Goal: Task Accomplishment & Management: Complete application form

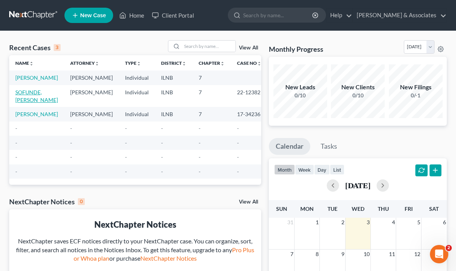
click at [28, 103] on link "SOFUNDE, [PERSON_NAME]" at bounding box center [36, 96] width 43 height 14
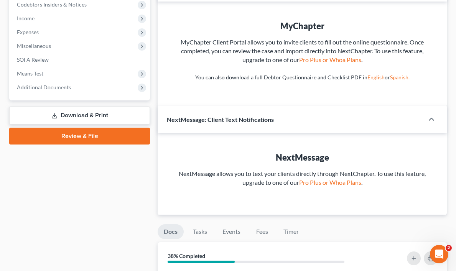
scroll to position [235, 0]
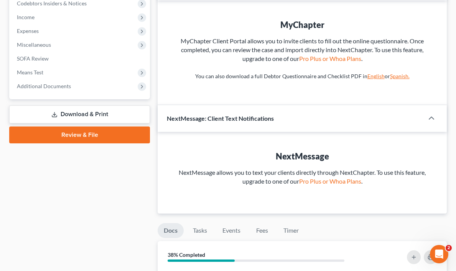
click at [79, 112] on link "Download & Print" at bounding box center [79, 114] width 141 height 18
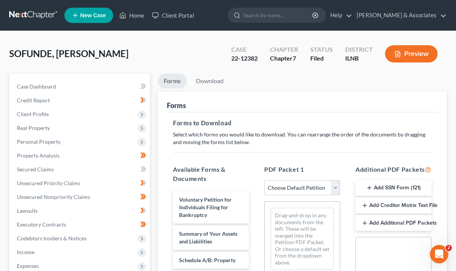
click at [406, 53] on button "Preview" at bounding box center [411, 53] width 53 height 17
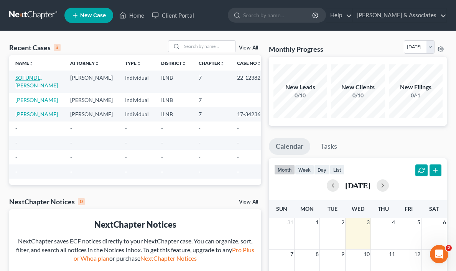
click at [25, 80] on link "SOFUNDE, [PERSON_NAME]" at bounding box center [36, 81] width 43 height 14
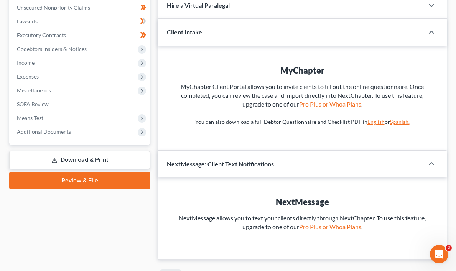
scroll to position [187, 0]
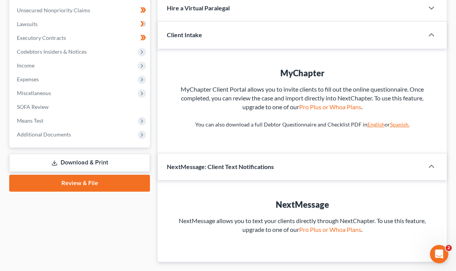
click at [75, 161] on link "Download & Print" at bounding box center [79, 163] width 141 height 18
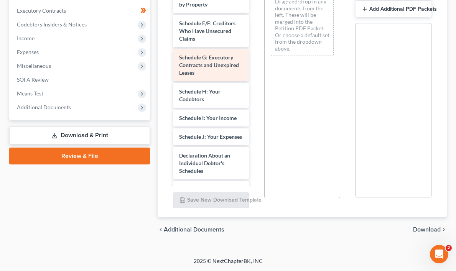
scroll to position [110, 0]
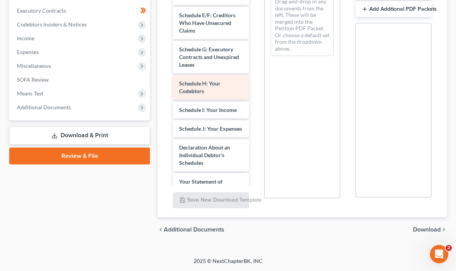
click at [205, 80] on span "Schedule H: Your Codebtors" at bounding box center [199, 87] width 41 height 14
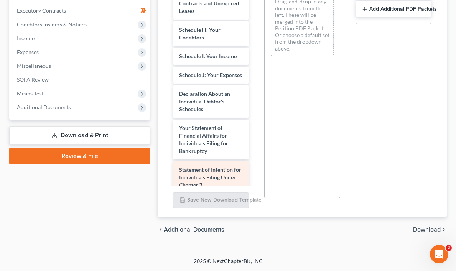
scroll to position [158, 0]
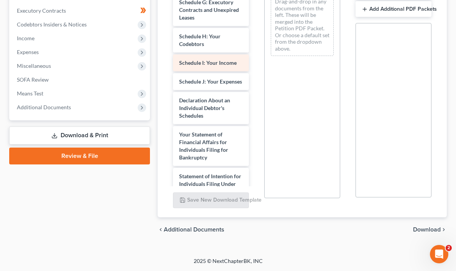
click at [204, 59] on span "Schedule I: Your Income" at bounding box center [207, 62] width 57 height 7
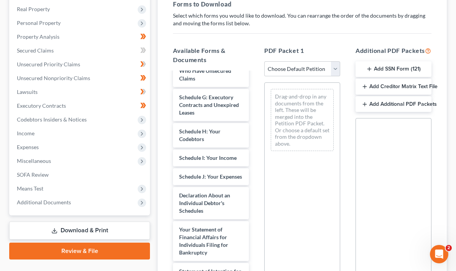
scroll to position [117, 0]
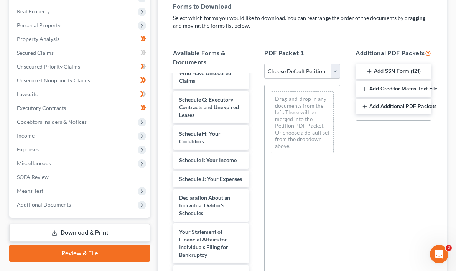
click at [336, 70] on select "Choose Default Petition PDF Packet Complete Bankruptcy Petition (all forms and …" at bounding box center [302, 71] width 76 height 15
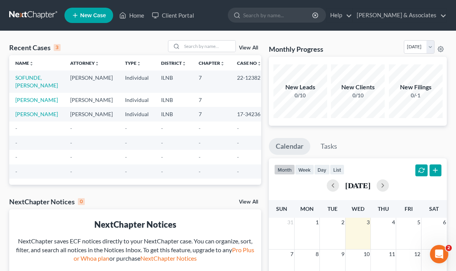
click at [22, 103] on td "[PERSON_NAME]" at bounding box center [36, 100] width 55 height 14
click at [24, 99] on link "[PERSON_NAME]" at bounding box center [36, 100] width 43 height 7
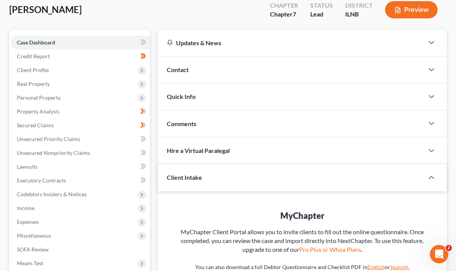
scroll to position [45, 0]
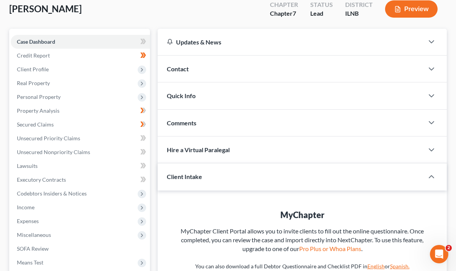
click at [184, 68] on span "Contact" at bounding box center [178, 68] width 22 height 7
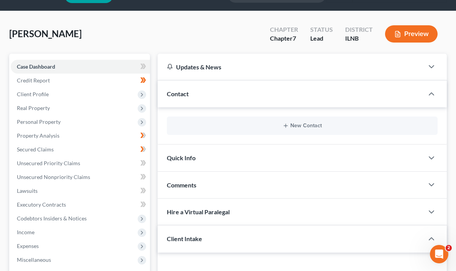
scroll to position [19, 0]
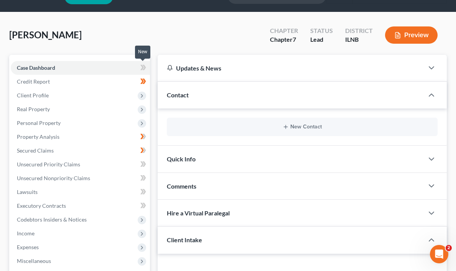
click at [140, 64] on icon at bounding box center [143, 68] width 6 height 10
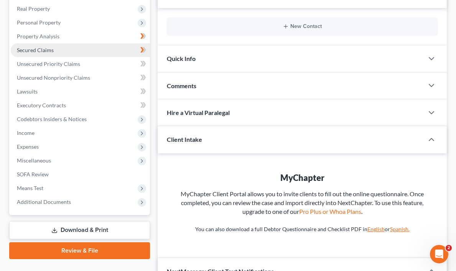
scroll to position [122, 0]
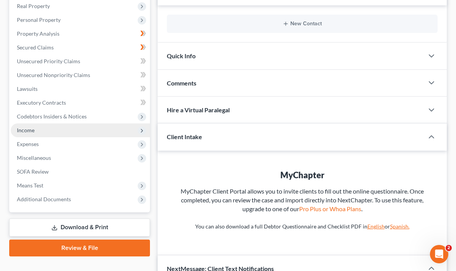
click at [139, 129] on icon at bounding box center [142, 131] width 6 height 6
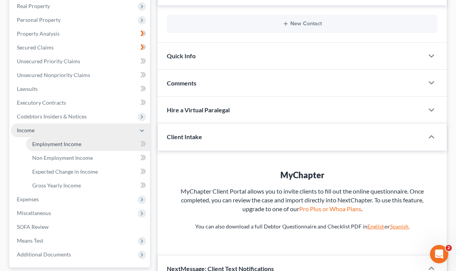
click at [132, 144] on link "Employment Income" at bounding box center [88, 144] width 124 height 14
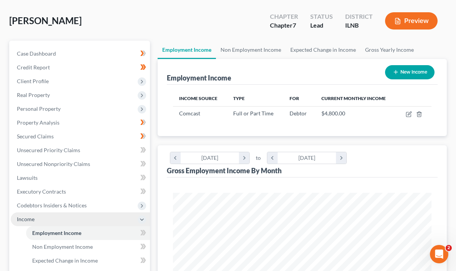
scroll to position [41, 0]
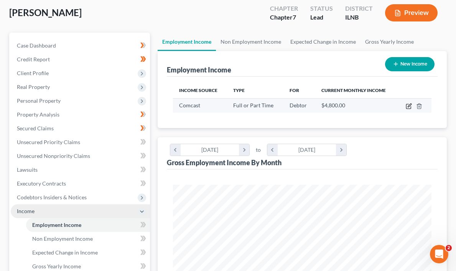
click at [407, 107] on icon "button" at bounding box center [408, 104] width 3 height 3
select select "0"
select select "1"
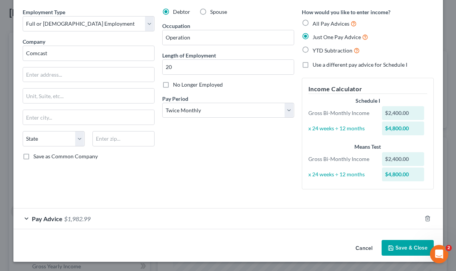
scroll to position [0, 0]
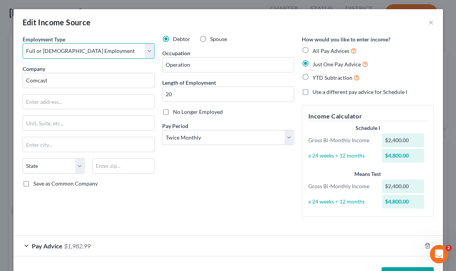
click at [148, 52] on select "Select Full or Part Time Employment Self Employment" at bounding box center [89, 50] width 132 height 15
click at [23, 43] on select "Select Full or Part Time Employment Self Employment" at bounding box center [89, 50] width 132 height 15
click at [90, 103] on input "text" at bounding box center [88, 102] width 131 height 15
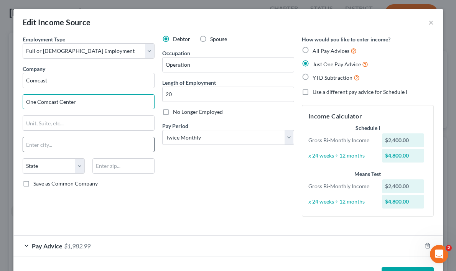
type input "One Comcast Center"
click at [52, 147] on input "text" at bounding box center [88, 144] width 131 height 15
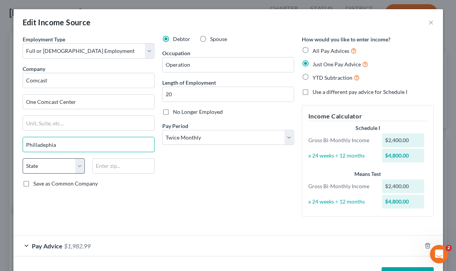
type input "Philladephia"
click at [81, 166] on select "State [US_STATE] AK AR AZ CA CO CT DE DC [GEOGRAPHIC_DATA] [GEOGRAPHIC_DATA] GU…" at bounding box center [54, 165] width 62 height 15
select select "39"
click at [23, 158] on select "State [US_STATE] AK AR AZ CA CO CT DE DC [GEOGRAPHIC_DATA] [GEOGRAPHIC_DATA] GU…" at bounding box center [54, 165] width 62 height 15
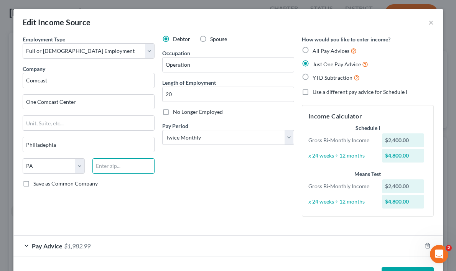
click at [125, 166] on input "text" at bounding box center [123, 165] width 62 height 15
type input "19103"
type input "Philadelphia"
click at [261, 195] on div "Debtor Spouse Occupation Operation Length of Employment 20 No Longer Employed P…" at bounding box center [228, 128] width 140 height 187
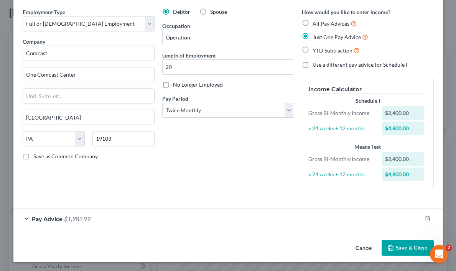
click at [33, 158] on label "Save as Common Company" at bounding box center [65, 157] width 64 height 8
click at [36, 158] on input "Save as Common Company" at bounding box center [38, 155] width 5 height 5
checkbox input "true"
click at [413, 247] on button "Save & Close" at bounding box center [407, 248] width 52 height 16
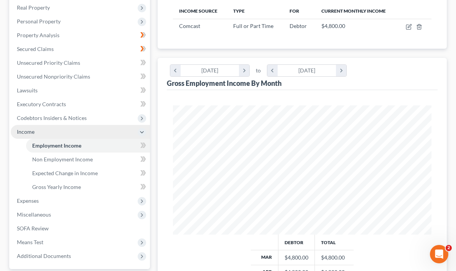
scroll to position [118, 0]
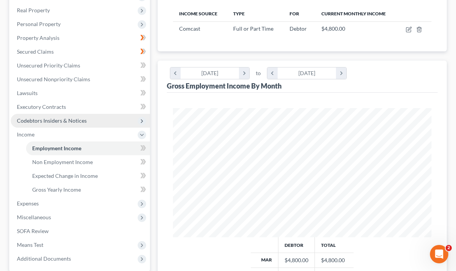
click at [131, 121] on span "Codebtors Insiders & Notices" at bounding box center [80, 121] width 139 height 14
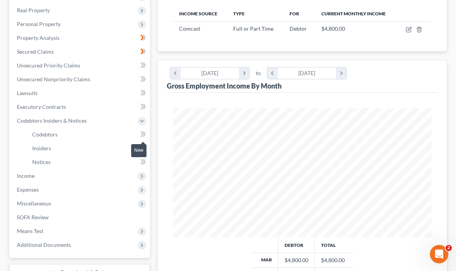
click at [138, 132] on span at bounding box center [142, 135] width 13 height 11
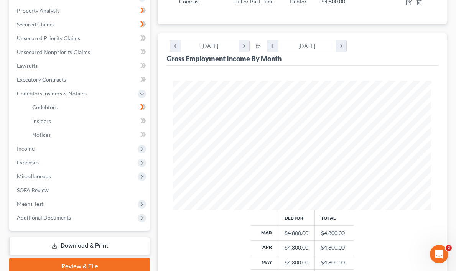
scroll to position [143, 0]
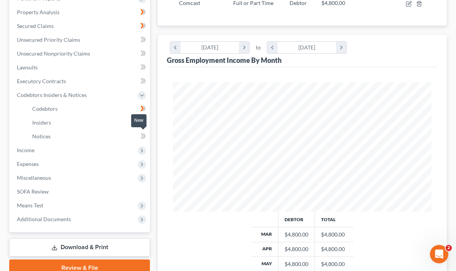
click at [139, 134] on span at bounding box center [142, 136] width 13 height 11
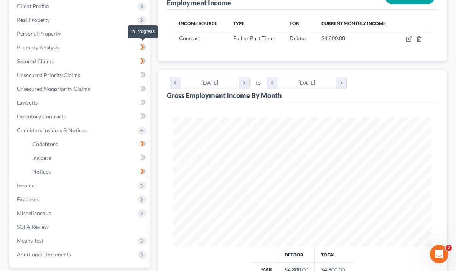
scroll to position [107, 0]
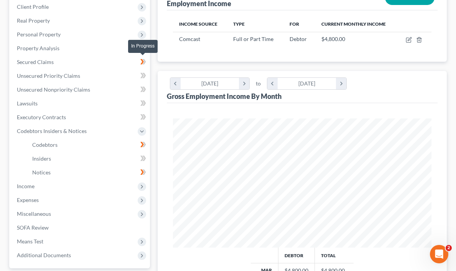
click at [141, 61] on icon at bounding box center [143, 62] width 6 height 10
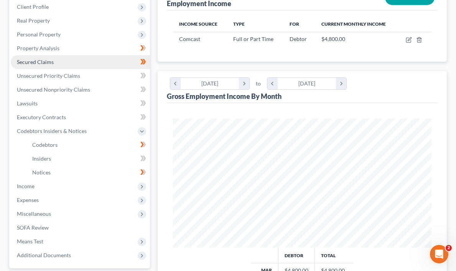
click at [107, 59] on link "Secured Claims" at bounding box center [80, 62] width 139 height 14
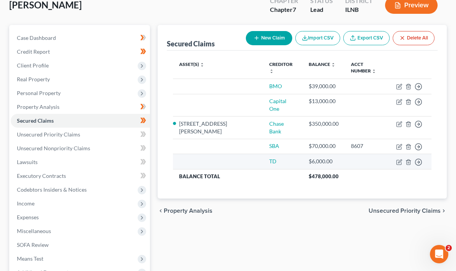
scroll to position [49, 0]
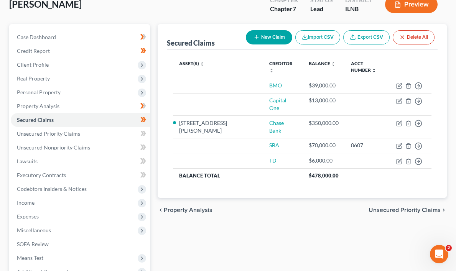
click at [427, 207] on span "Unsecured Priority Claims" at bounding box center [404, 210] width 72 height 6
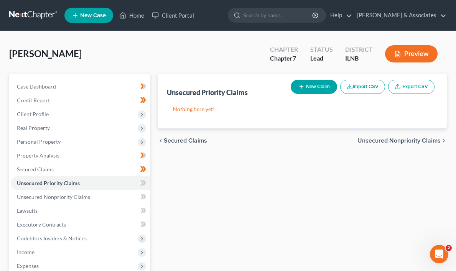
click at [429, 140] on span "Unsecured Nonpriority Claims" at bounding box center [398, 141] width 83 height 6
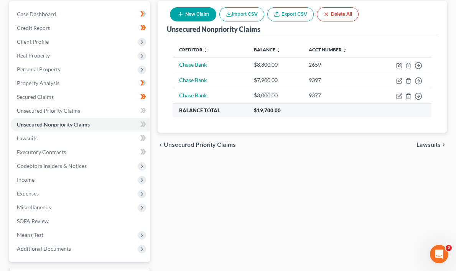
scroll to position [79, 0]
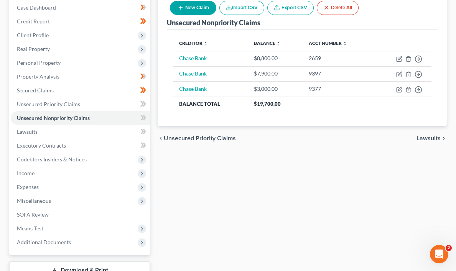
click at [430, 137] on span "Lawsuits" at bounding box center [428, 138] width 24 height 6
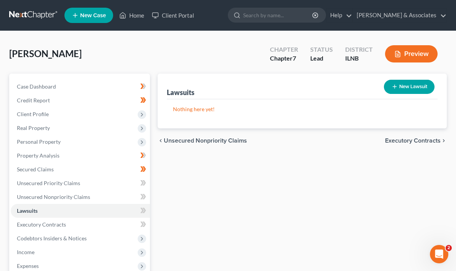
click at [420, 139] on span "Executory Contracts" at bounding box center [413, 141] width 56 height 6
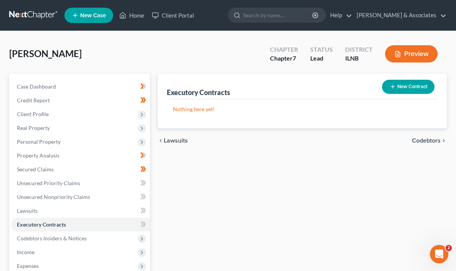
click at [433, 139] on span "Codebtors" at bounding box center [426, 141] width 29 height 6
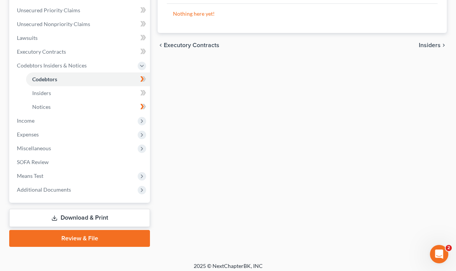
scroll to position [176, 0]
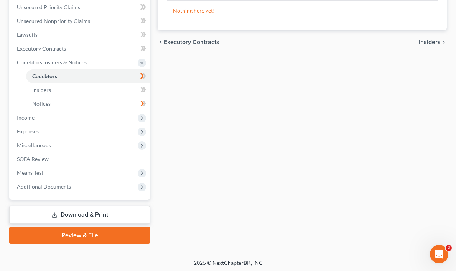
click at [79, 233] on link "Review & File" at bounding box center [79, 235] width 141 height 17
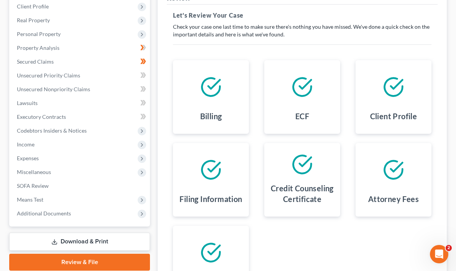
scroll to position [106, 0]
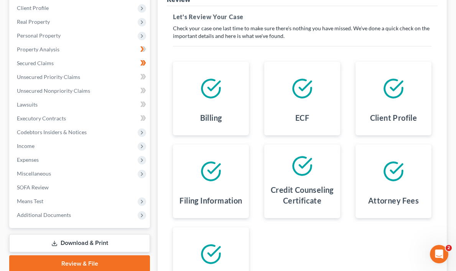
click at [209, 89] on icon at bounding box center [210, 88] width 21 height 21
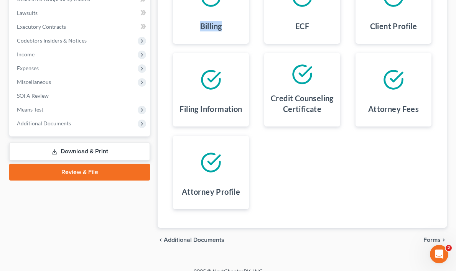
scroll to position [200, 0]
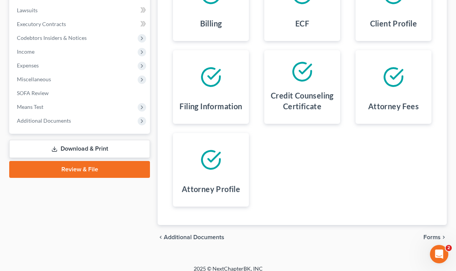
click at [207, 74] on icon at bounding box center [210, 76] width 21 height 21
click at [207, 112] on div "Filing Information" at bounding box center [211, 108] width 64 height 20
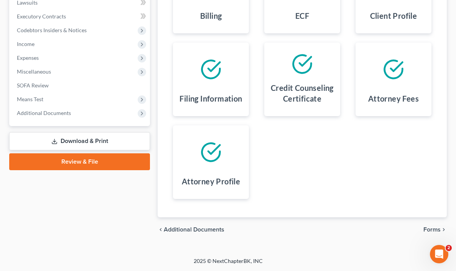
click at [79, 140] on link "Download & Print" at bounding box center [79, 141] width 141 height 18
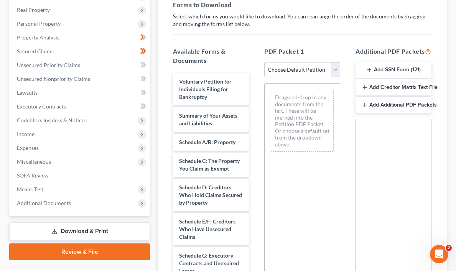
scroll to position [119, 0]
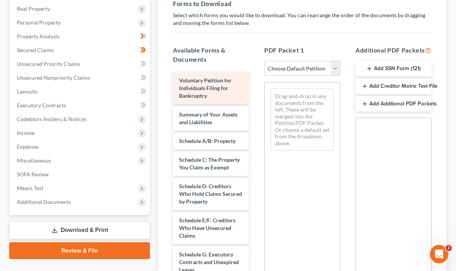
click at [198, 85] on span "Voluntary Petition for Individuals Filing for Bankruptcy" at bounding box center [205, 88] width 53 height 22
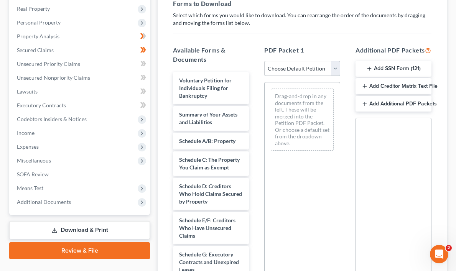
click at [334, 67] on select "Choose Default Petition PDF Packet Complete Bankruptcy Petition (all forms and …" at bounding box center [302, 68] width 76 height 15
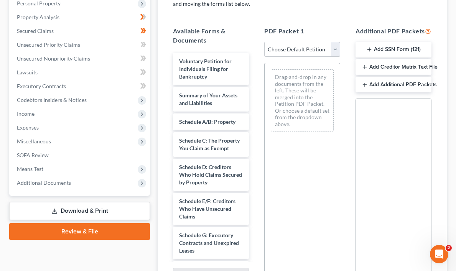
scroll to position [141, 0]
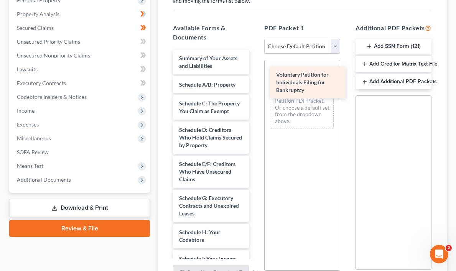
drag, startPoint x: 190, startPoint y: 62, endPoint x: 287, endPoint y: 79, distance: 98.5
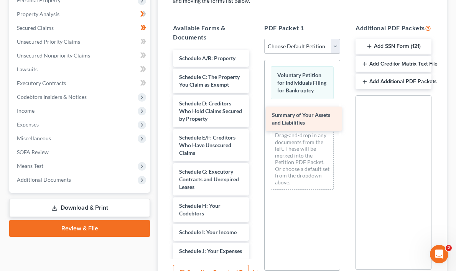
drag, startPoint x: 194, startPoint y: 60, endPoint x: 287, endPoint y: 117, distance: 109.5
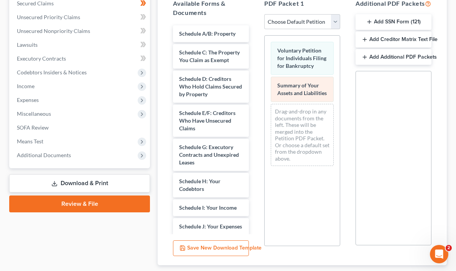
scroll to position [170, 0]
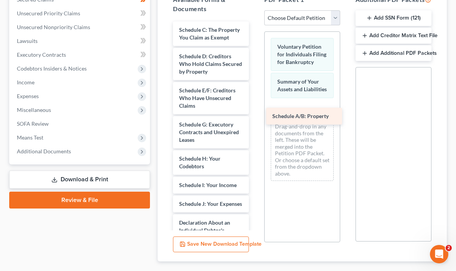
drag, startPoint x: 201, startPoint y: 29, endPoint x: 295, endPoint y: 115, distance: 127.5
click at [255, 115] on div "Schedule A/B: Property Schedule A/B: Property Schedule C: The Property You Clai…" at bounding box center [211, 249] width 88 height 456
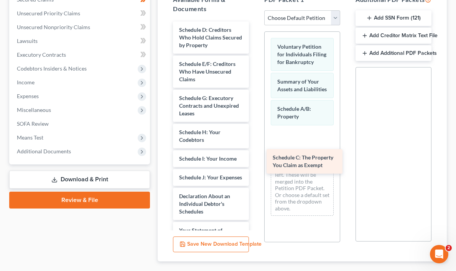
drag, startPoint x: 225, startPoint y: 21, endPoint x: 312, endPoint y: 149, distance: 155.6
click at [255, 149] on div "Schedule C: The Property You Claim as Exempt Schedule C: The Property You Claim…" at bounding box center [211, 236] width 88 height 430
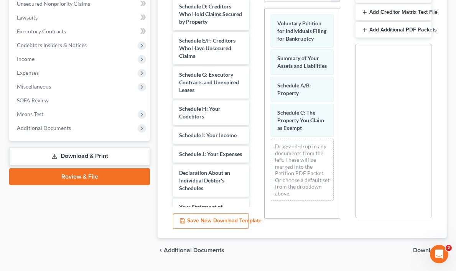
scroll to position [191, 0]
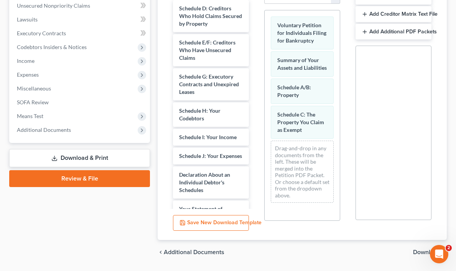
click at [305, 155] on div "Drag-and-drop in any documents from the left. These will be merged into the Pet…" at bounding box center [302, 172] width 63 height 62
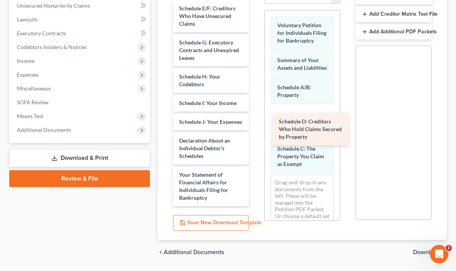
drag, startPoint x: 194, startPoint y: 16, endPoint x: 293, endPoint y: 130, distance: 151.3
click at [255, 130] on div "Schedule D: Creditors Who Hold Claims Secured by Property Schedule D: Creditors…" at bounding box center [211, 198] width 88 height 396
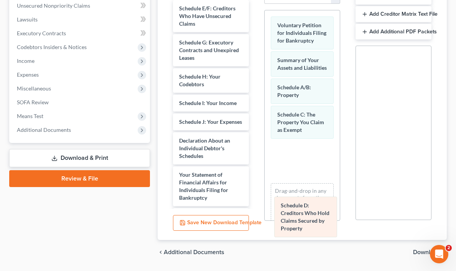
drag, startPoint x: 293, startPoint y: 130, endPoint x: 297, endPoint y: 212, distance: 82.9
click at [297, 213] on div "Schedule D: Creditors Who Hold Claims Secured by Property Voluntary Petition fo…" at bounding box center [301, 130] width 75 height 241
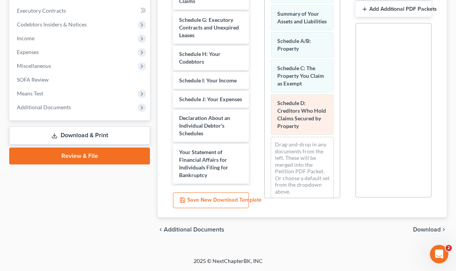
scroll to position [39, 0]
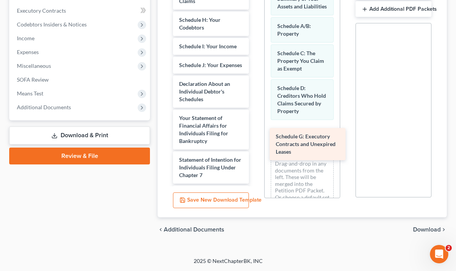
drag, startPoint x: 193, startPoint y: 15, endPoint x: 289, endPoint y: 136, distance: 155.2
click at [255, 136] on div "Schedule G: Executory Contracts and Unexpired Leases Schedule E/F: Creditors Wh…" at bounding box center [211, 157] width 88 height 361
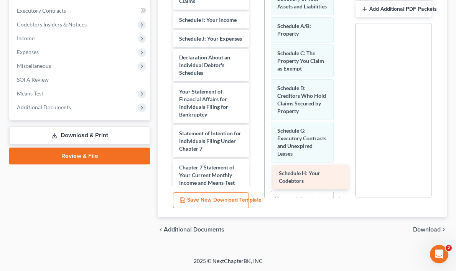
drag, startPoint x: 192, startPoint y: 16, endPoint x: 292, endPoint y: 174, distance: 187.1
click at [255, 174] on div "Schedule H: Your Codebtors Schedule E/F: Creditors Who Have Unsecured Claims Sc…" at bounding box center [211, 144] width 88 height 335
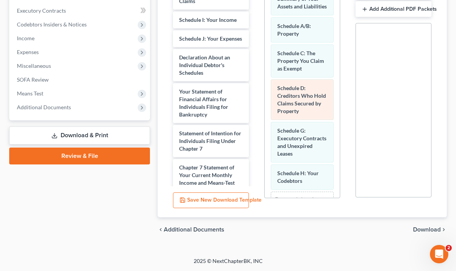
scroll to position [108, 0]
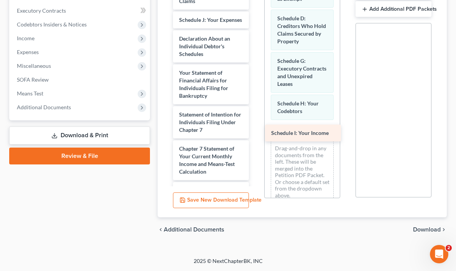
drag, startPoint x: 197, startPoint y: 14, endPoint x: 289, endPoint y: 132, distance: 149.4
click at [255, 132] on div "Schedule I: Your Income Schedule E/F: Creditors Who Have Unsecured Claims Sched…" at bounding box center [211, 135] width 88 height 316
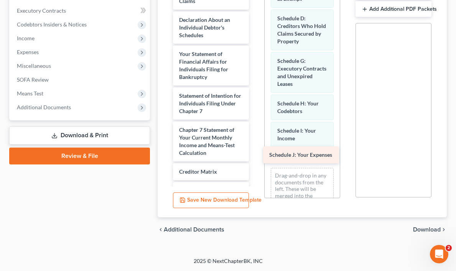
drag, startPoint x: 196, startPoint y: 13, endPoint x: 286, endPoint y: 153, distance: 166.4
click at [255, 153] on div "Schedule J: Your Expenses Schedule E/F: Creditors Who Have Unsecured Claims Sch…" at bounding box center [211, 125] width 88 height 297
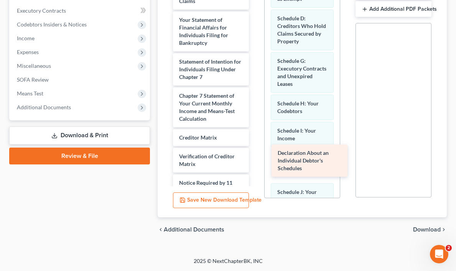
drag, startPoint x: 191, startPoint y: 20, endPoint x: 289, endPoint y: 161, distance: 171.7
click at [255, 161] on div "Declaration About an Individual Debtor's Schedules Schedule E/F: Creditors Who …" at bounding box center [211, 108] width 88 height 263
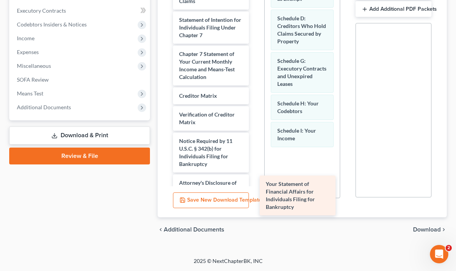
drag, startPoint x: 193, startPoint y: 18, endPoint x: 283, endPoint y: 186, distance: 190.5
click at [255, 186] on div "Your Statement of Financial Affairs for Individuals Filing for Bankruptcy Sched…" at bounding box center [211, 88] width 88 height 222
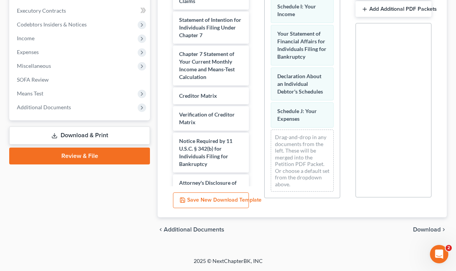
scroll to position [240, 0]
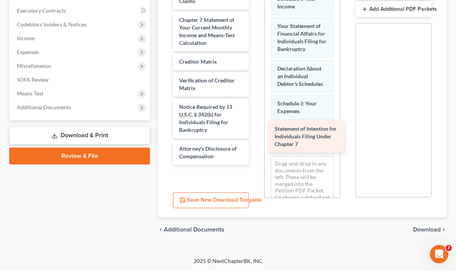
drag, startPoint x: 191, startPoint y: 17, endPoint x: 286, endPoint y: 131, distance: 148.6
click at [255, 131] on div "Statement of Intention for Individuals Filing Under Chapter 7 Schedule E/F: Cre…" at bounding box center [211, 70] width 88 height 187
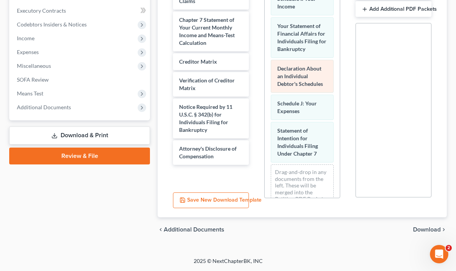
scroll to position [283, 0]
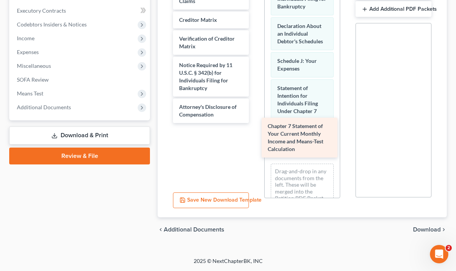
drag, startPoint x: 212, startPoint y: 23, endPoint x: 301, endPoint y: 133, distance: 141.8
click at [255, 123] on div "Chapter 7 Statement of Your Current Monthly Income and Means-Test Calculation S…" at bounding box center [211, 50] width 88 height 146
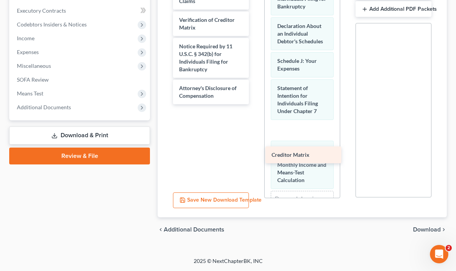
drag, startPoint x: 192, startPoint y: 12, endPoint x: 286, endPoint y: 152, distance: 168.1
click at [255, 104] on div "Creditor Matrix Schedule E/F: Creditors Who Have Unsecured Claims Creditor Matr…" at bounding box center [211, 40] width 88 height 127
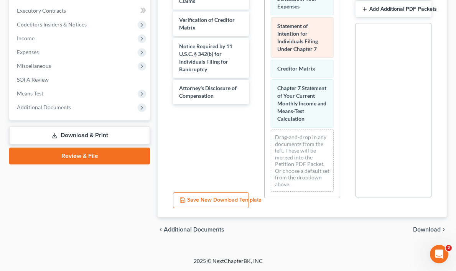
scroll to position [353, 0]
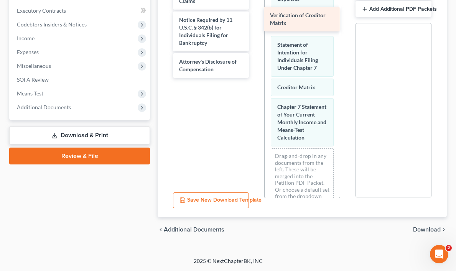
drag, startPoint x: 188, startPoint y: 18, endPoint x: 283, endPoint y: 19, distance: 94.7
click at [255, 19] on div "Verification of Creditor Matrix Schedule E/F: Creditors Who Have Unsecured Clai…" at bounding box center [211, 27] width 88 height 100
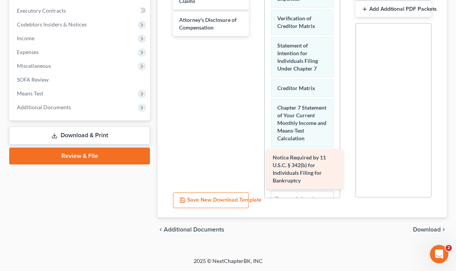
drag, startPoint x: 199, startPoint y: 22, endPoint x: 293, endPoint y: 164, distance: 170.5
click at [255, 36] on div "Notice Required by 11 U.S.C. § 342(b) for Individuals Filing for Bankruptcy Sch…" at bounding box center [211, 6] width 88 height 59
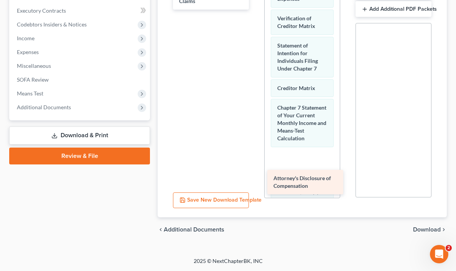
drag, startPoint x: 197, startPoint y: 17, endPoint x: 296, endPoint y: 181, distance: 192.1
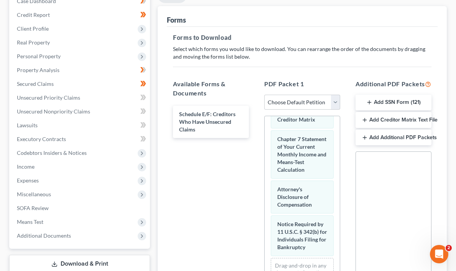
scroll to position [88, 0]
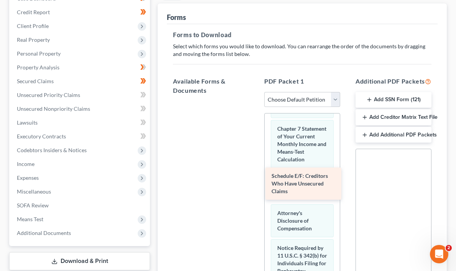
drag, startPoint x: 187, startPoint y: 118, endPoint x: 279, endPoint y: 183, distance: 112.8
click at [255, 101] on div "Schedule E/F: Creditors Who Have Unsecured Claims Schedule E/F: Creditors Who H…" at bounding box center [211, 101] width 88 height 0
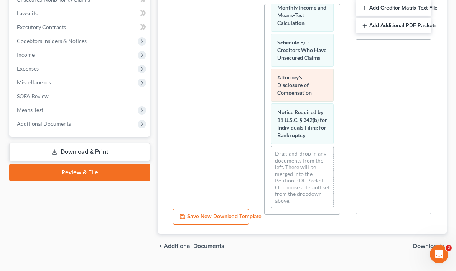
scroll to position [188, 0]
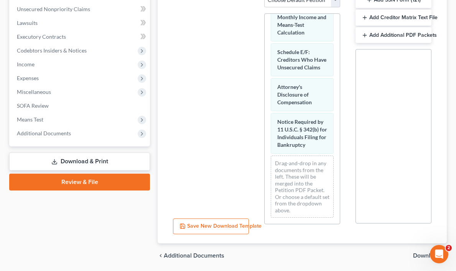
drag, startPoint x: 385, startPoint y: 7, endPoint x: 321, endPoint y: 190, distance: 193.7
click at [321, 190] on div "Available Forms & Documents Save New Download Template PDF Packet 1 Choose Defa…" at bounding box center [302, 103] width 274 height 264
drag, startPoint x: 384, startPoint y: 7, endPoint x: 365, endPoint y: 9, distance: 19.3
click at [365, 8] on button "Add SSN Form (121)" at bounding box center [393, 0] width 76 height 16
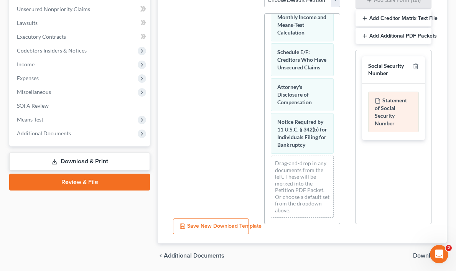
click at [385, 111] on div "Statement of Social Security Number" at bounding box center [393, 112] width 51 height 41
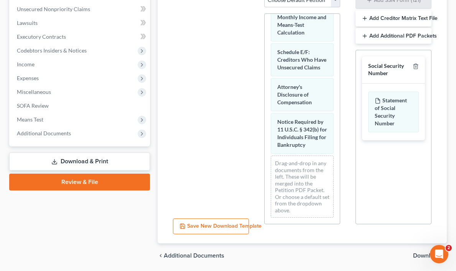
click at [382, 77] on div "Social Security Number" at bounding box center [388, 69] width 41 height 14
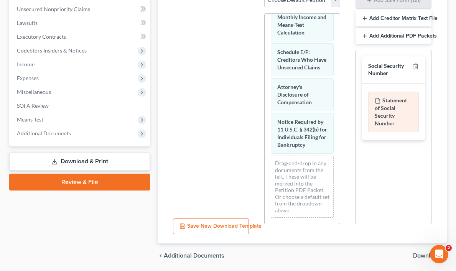
click at [383, 129] on div "Statement of Social Security Number" at bounding box center [393, 112] width 51 height 41
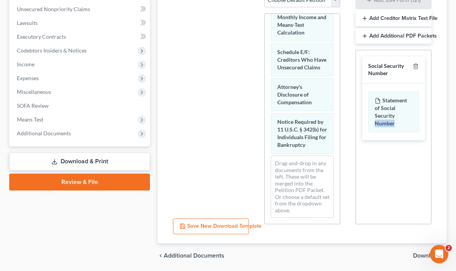
click at [374, 26] on button "Add Creditor Matrix Text File" at bounding box center [393, 18] width 76 height 16
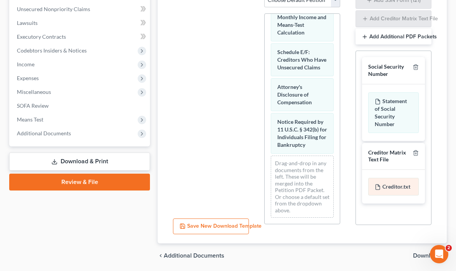
click at [387, 194] on div "Creditor.txt" at bounding box center [393, 187] width 51 height 18
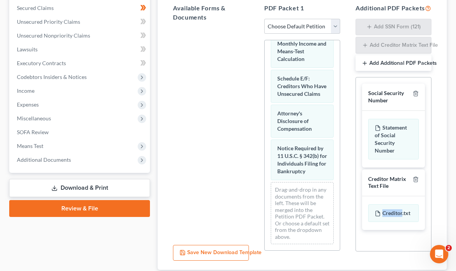
scroll to position [166, 0]
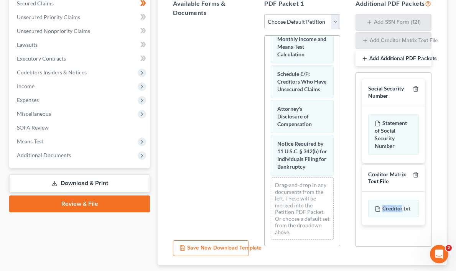
click at [377, 67] on button "Add Additional PDF Packets" at bounding box center [393, 59] width 76 height 16
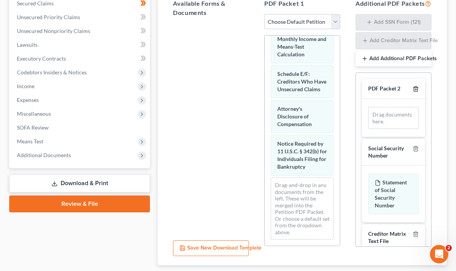
click at [415, 92] on icon "button" at bounding box center [415, 89] width 6 height 6
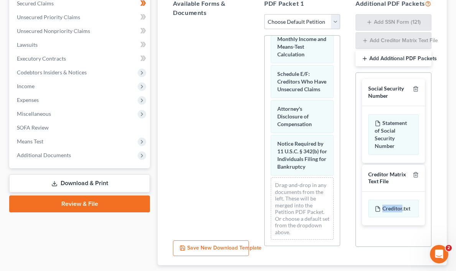
click at [212, 247] on button "Save New Download Template" at bounding box center [211, 248] width 76 height 16
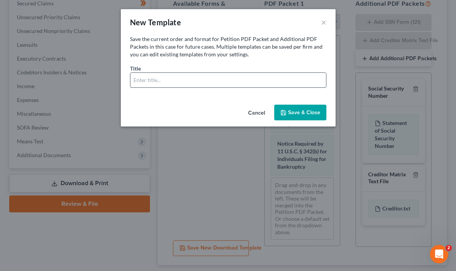
click at [184, 80] on input "text" at bounding box center [227, 80] width 195 height 15
type input "Ogowopkt"
click at [299, 110] on button "Save & Close" at bounding box center [300, 113] width 52 height 16
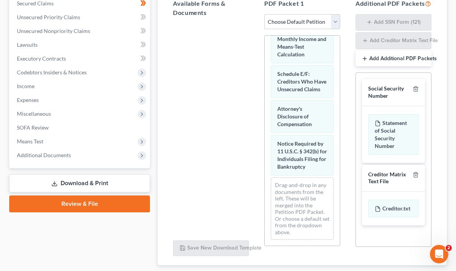
click at [82, 202] on link "Review & File" at bounding box center [79, 203] width 141 height 17
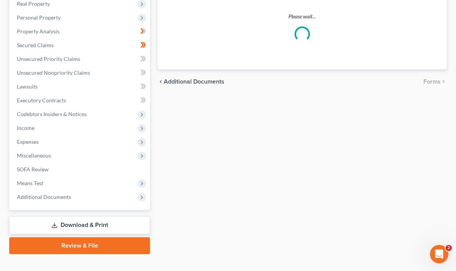
click at [82, 202] on div "Case Dashboard Payments Invoices Payments Payments Credit Report Client Profile" at bounding box center [79, 101] width 148 height 305
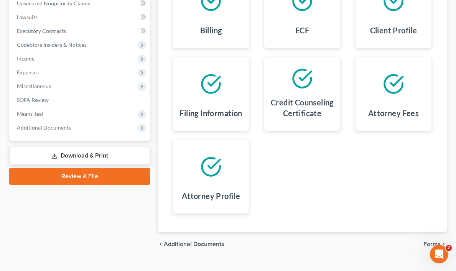
scroll to position [209, 0]
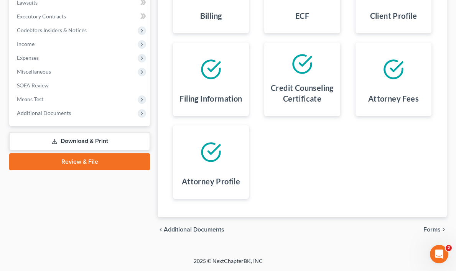
click at [54, 139] on line at bounding box center [54, 140] width 0 height 3
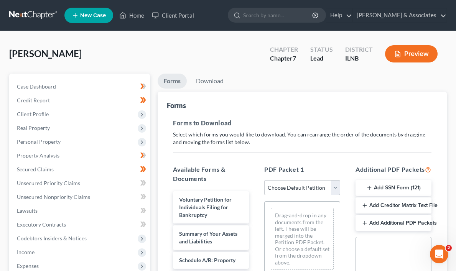
click at [410, 51] on button "Preview" at bounding box center [411, 53] width 53 height 17
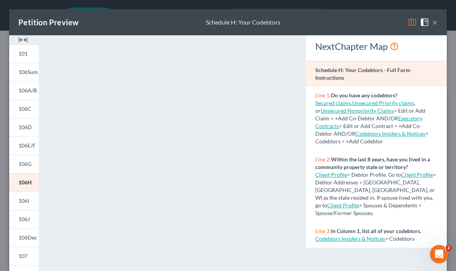
click at [436, 23] on button "×" at bounding box center [434, 22] width 5 height 9
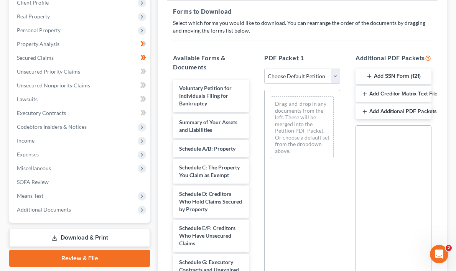
scroll to position [114, 0]
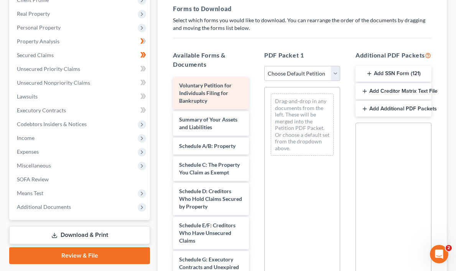
click at [195, 89] on span "Voluntary Petition for Individuals Filing for Bankruptcy" at bounding box center [205, 93] width 53 height 22
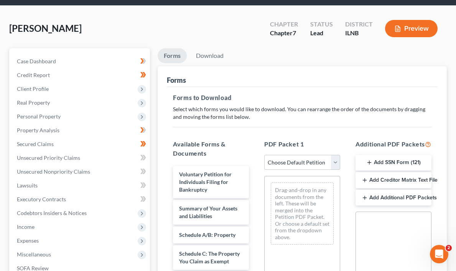
scroll to position [0, 0]
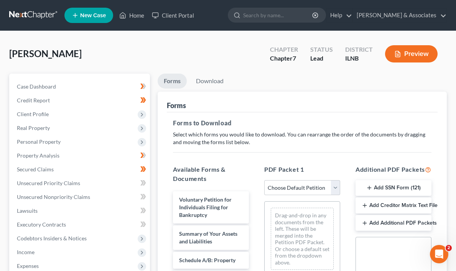
click at [413, 52] on button "Preview" at bounding box center [411, 53] width 53 height 17
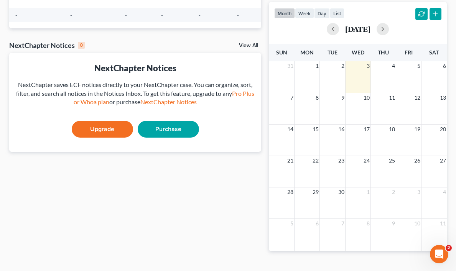
scroll to position [163, 0]
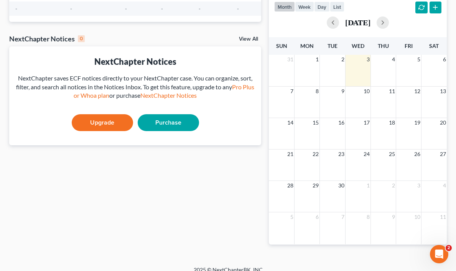
click at [172, 131] on link "Purchase" at bounding box center [168, 122] width 61 height 17
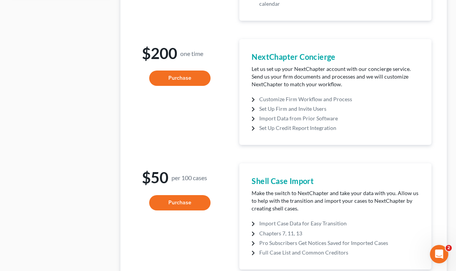
scroll to position [587, 0]
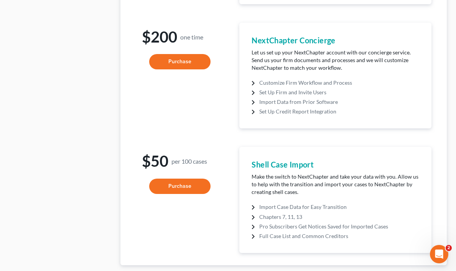
click at [181, 179] on button "Purchase" at bounding box center [179, 186] width 61 height 15
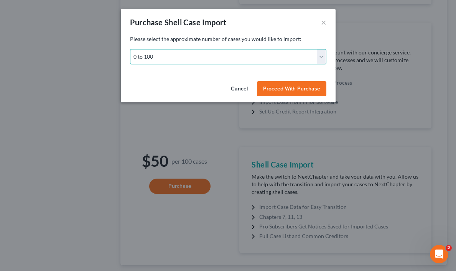
click at [322, 58] on select "0 to 100 100 to 200 200 to 300 300 to 400 400 to 500 500 to 600 600 to 700 700 …" at bounding box center [228, 56] width 196 height 15
click at [130, 49] on select "0 to 100 100 to 200 200 to 300 300 to 400 400 to 500 500 to 600 600 to 700 700 …" at bounding box center [228, 56] width 196 height 15
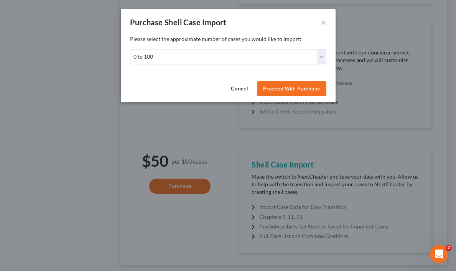
click at [309, 88] on span "Proceed With Purchase" at bounding box center [291, 88] width 57 height 7
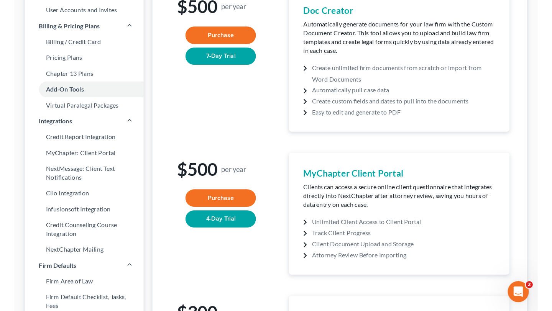
scroll to position [0, 0]
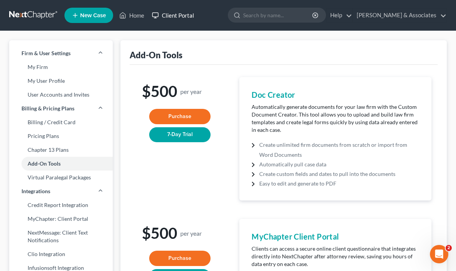
click at [169, 15] on link "Client Portal" at bounding box center [173, 15] width 50 height 14
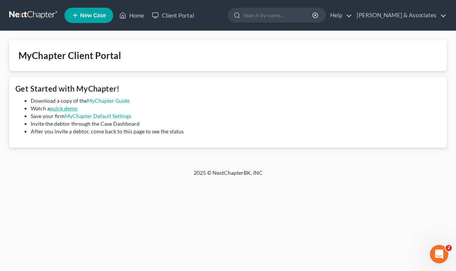
click at [65, 108] on link "quick demo" at bounding box center [64, 108] width 28 height 7
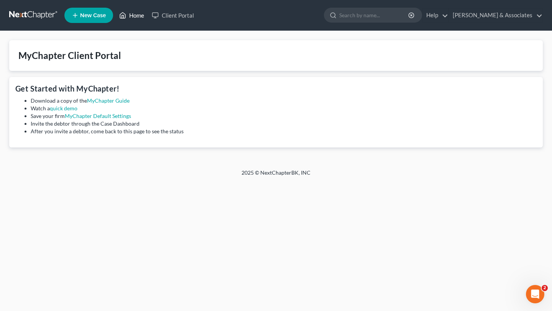
click at [135, 17] on link "Home" at bounding box center [131, 15] width 33 height 14
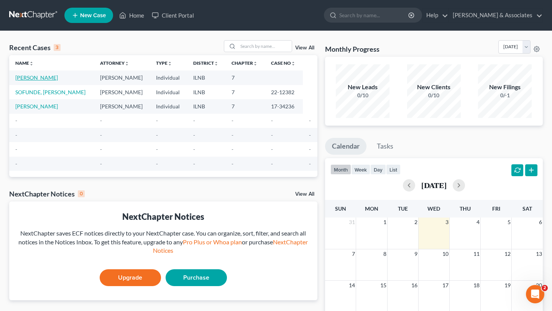
click at [33, 77] on link "[PERSON_NAME]" at bounding box center [36, 77] width 43 height 7
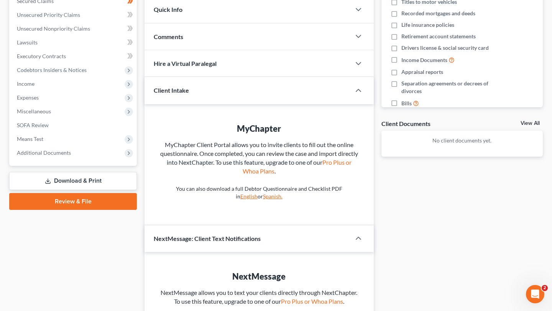
scroll to position [229, 0]
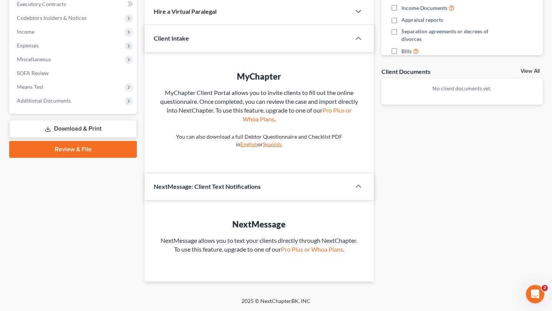
click at [71, 120] on link "Download & Print" at bounding box center [73, 129] width 128 height 18
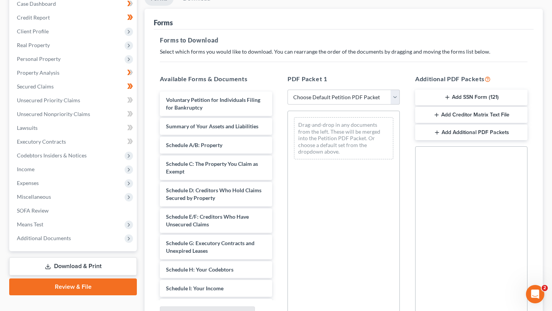
scroll to position [77, 0]
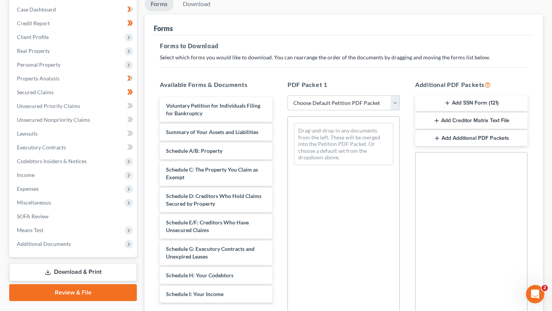
click at [396, 102] on select "Choose Default Petition PDF Packet Complete Bankruptcy Petition (all forms and …" at bounding box center [343, 102] width 112 height 15
select select "0"
click at [287, 95] on select "Choose Default Petition PDF Packet Complete Bankruptcy Petition (all forms and …" at bounding box center [343, 102] width 112 height 15
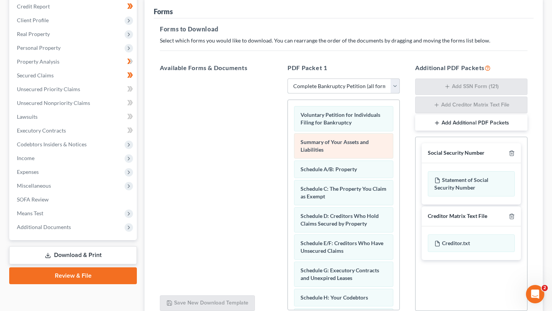
scroll to position [0, 0]
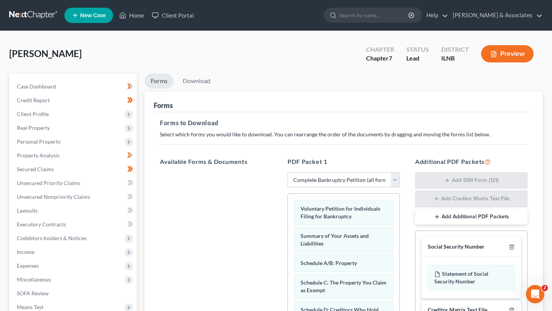
click at [455, 52] on button "Preview" at bounding box center [507, 53] width 53 height 17
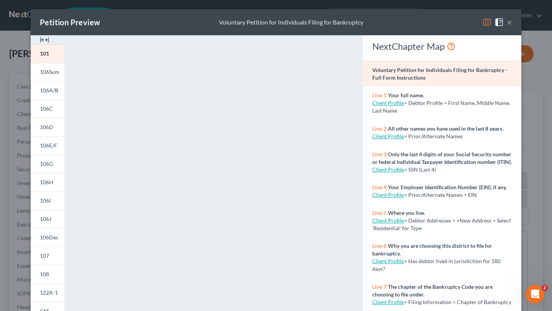
click at [455, 21] on button "×" at bounding box center [509, 22] width 5 height 9
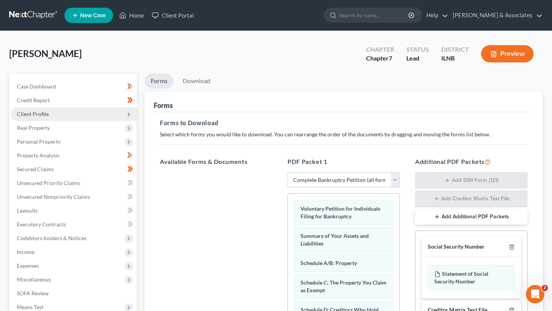
click at [128, 113] on icon at bounding box center [129, 115] width 6 height 6
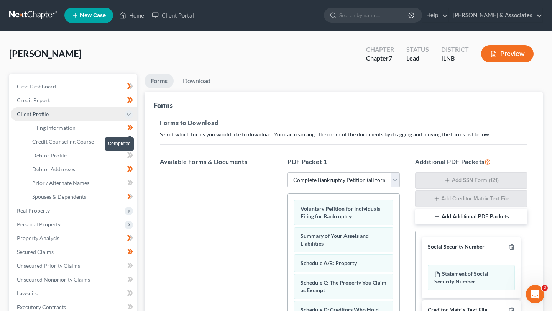
click at [125, 126] on span at bounding box center [129, 128] width 13 height 11
click at [130, 126] on icon at bounding box center [131, 127] width 3 height 5
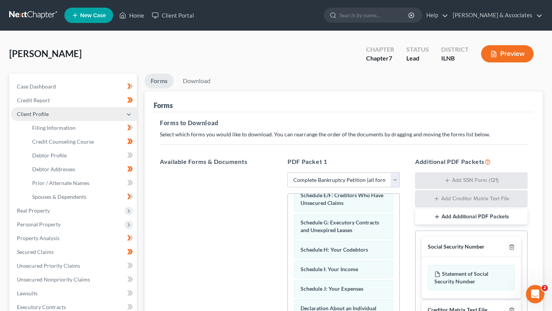
scroll to position [30, 0]
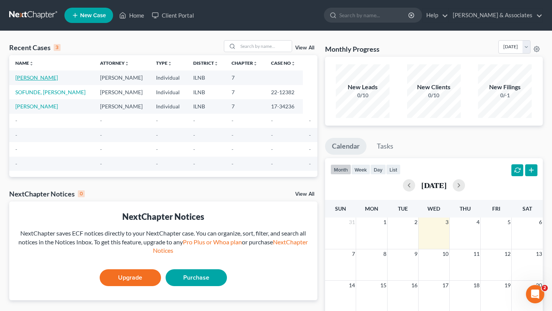
click at [33, 80] on link "[PERSON_NAME]" at bounding box center [36, 77] width 43 height 7
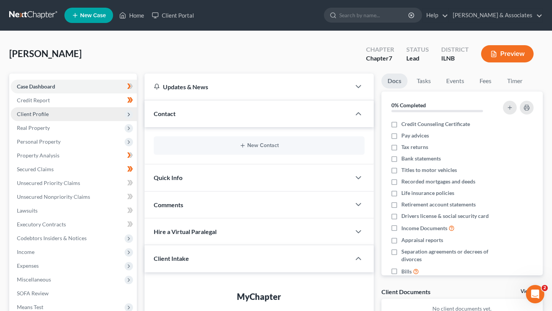
click at [116, 114] on span "Client Profile" at bounding box center [74, 114] width 126 height 14
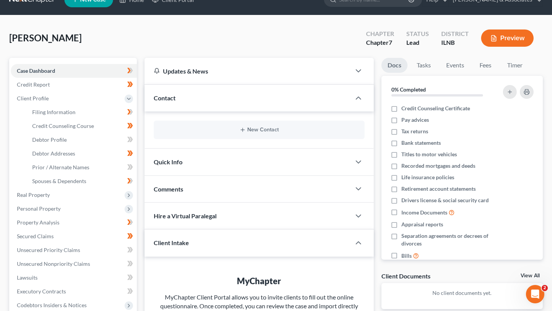
scroll to position [19, 0]
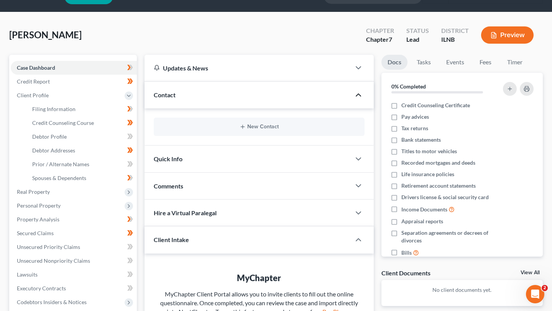
click at [358, 94] on icon "button" at bounding box center [358, 94] width 9 height 9
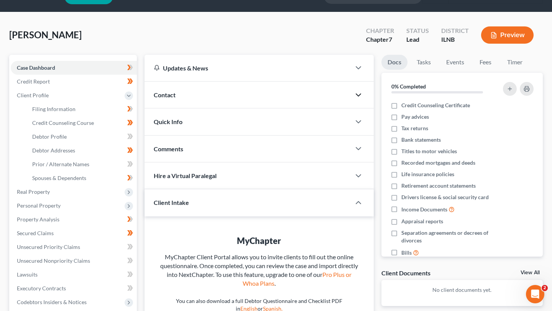
click at [358, 94] on icon "button" at bounding box center [358, 94] width 9 height 9
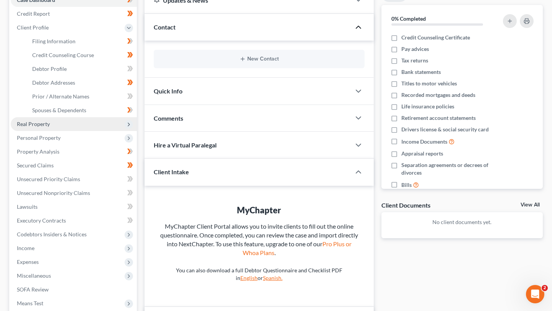
scroll to position [88, 0]
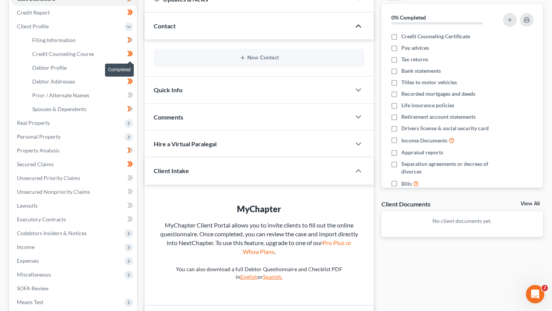
click at [125, 52] on span at bounding box center [129, 54] width 13 height 11
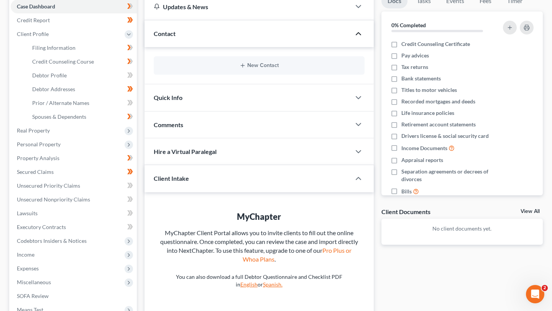
scroll to position [85, 0]
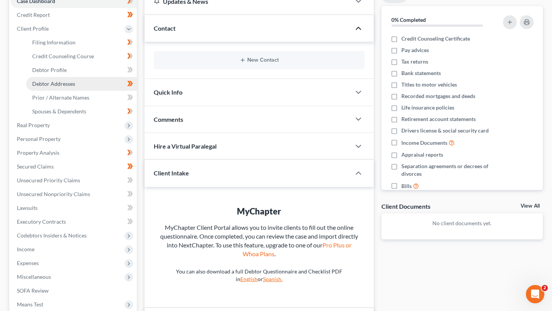
click at [110, 84] on link "Debtor Addresses" at bounding box center [81, 84] width 111 height 14
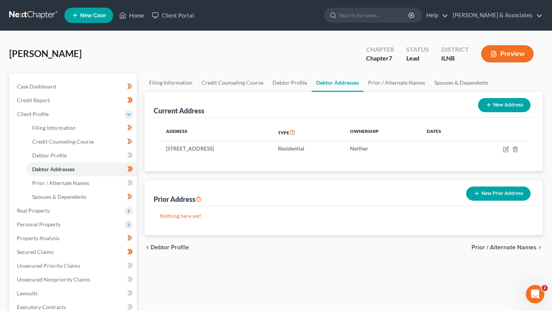
click at [151, 245] on span "Debtor Profile" at bounding box center [170, 248] width 38 height 6
select select "1"
select select "3"
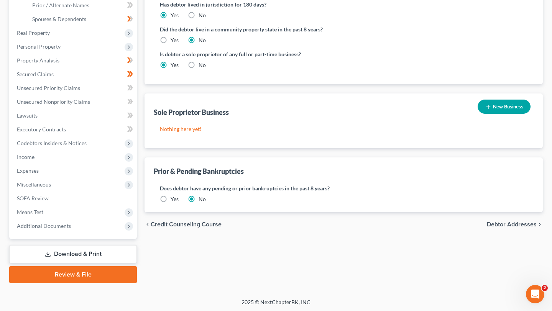
scroll to position [178, 0]
click at [153, 222] on span "Credit Counseling Course" at bounding box center [186, 224] width 71 height 6
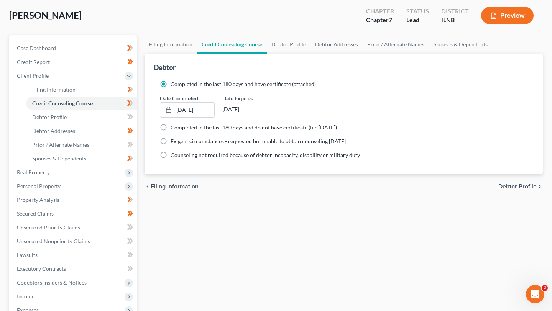
scroll to position [40, 0]
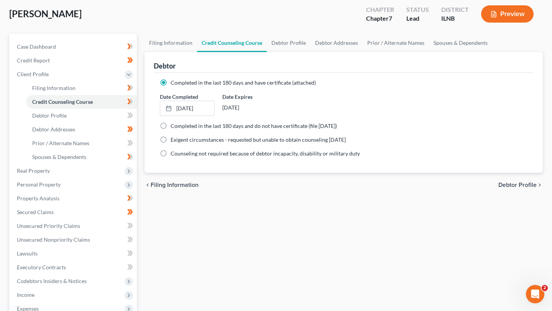
click at [147, 183] on icon "chevron_left" at bounding box center [148, 185] width 6 height 6
select select "1"
select select "0"
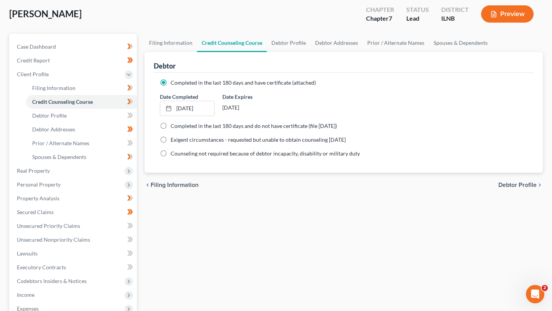
select select "14"
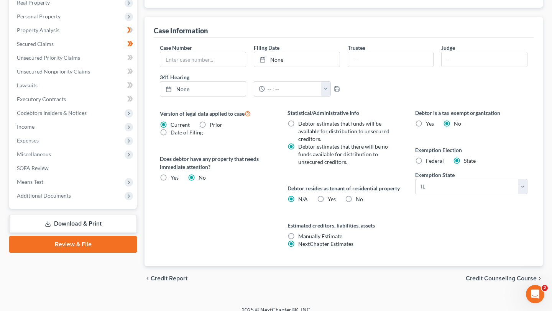
scroll to position [225, 0]
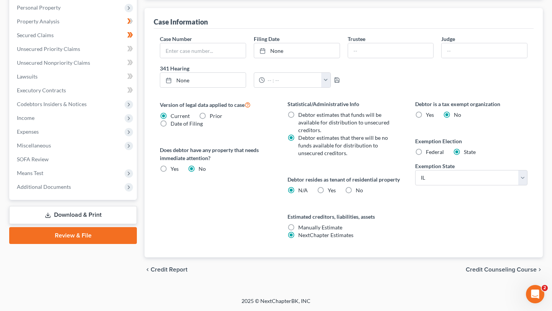
click at [153, 268] on span "Credit Report" at bounding box center [169, 270] width 37 height 6
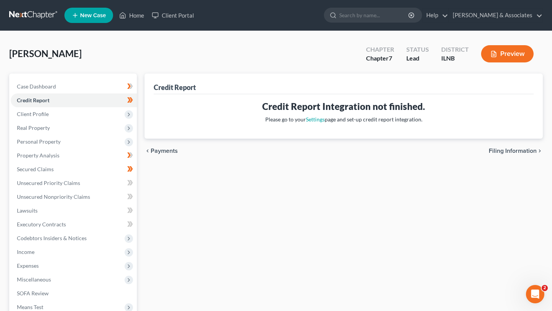
click at [531, 150] on span "Filing Information" at bounding box center [513, 151] width 48 height 6
select select "1"
select select "0"
select select "25"
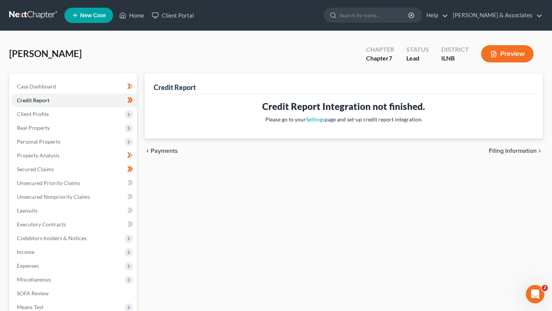
select select "0"
select select "14"
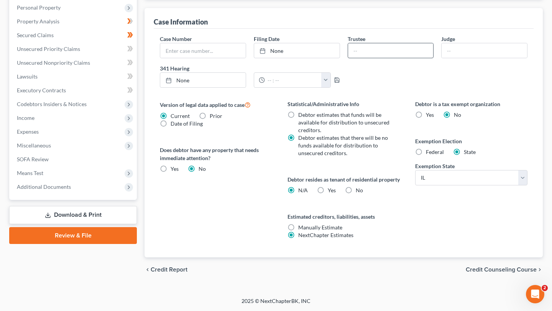
scroll to position [225, 0]
click at [356, 190] on label "No" at bounding box center [359, 191] width 7 height 8
click at [359, 190] on input "No" at bounding box center [361, 189] width 5 height 5
radio input "true"
click at [298, 190] on label "N/A" at bounding box center [303, 191] width 10 height 8
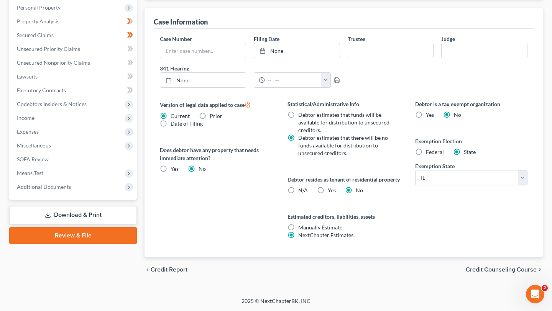
click at [301, 190] on input "N/A" at bounding box center [303, 189] width 5 height 5
radio input "true"
radio input "false"
click at [528, 270] on span "Credit Counseling Course" at bounding box center [501, 270] width 71 height 6
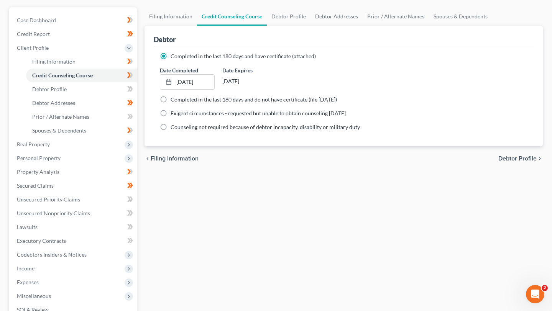
scroll to position [76, 0]
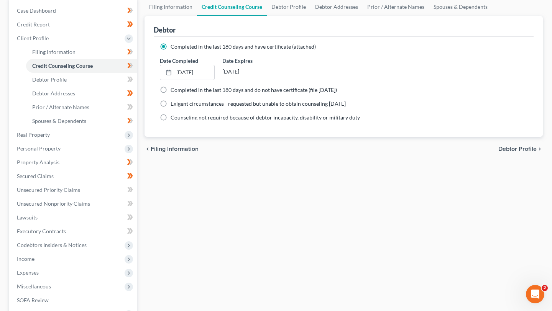
click at [524, 148] on span "Debtor Profile" at bounding box center [517, 149] width 38 height 6
select select "1"
select select "3"
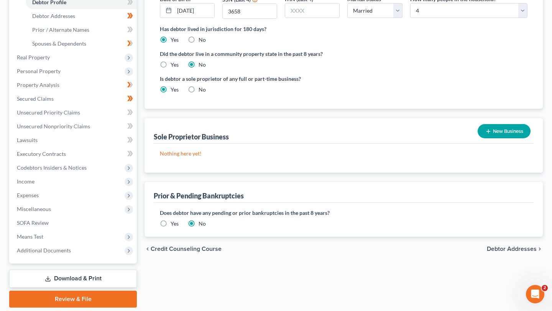
scroll to position [159, 0]
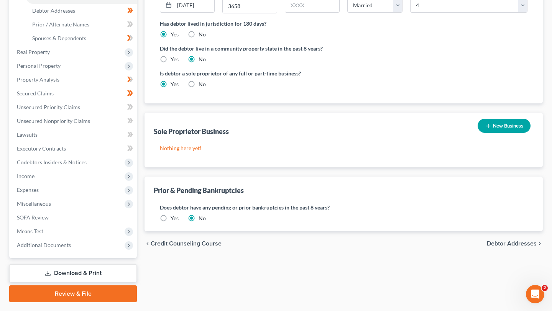
click at [503, 125] on button "New Business" at bounding box center [504, 126] width 53 height 14
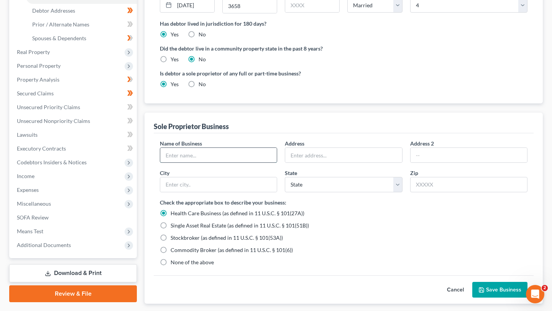
click at [223, 154] on input "text" at bounding box center [218, 155] width 117 height 15
type input "TAMRITE LLC"
type input "[STREET_ADDRESS]"
type input "BERWYN"
select select "14"
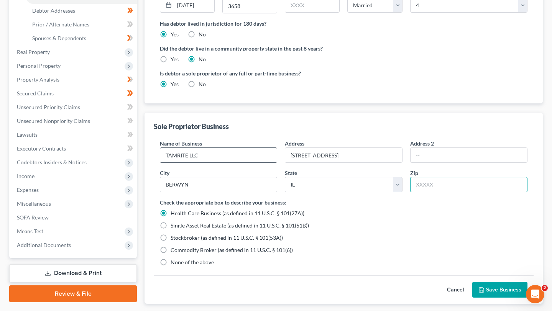
type input "60402"
type input "Berwyn"
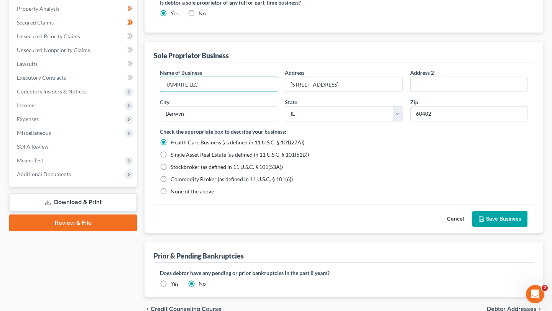
scroll to position [230, 0]
click at [503, 216] on button "Save Business" at bounding box center [499, 219] width 55 height 16
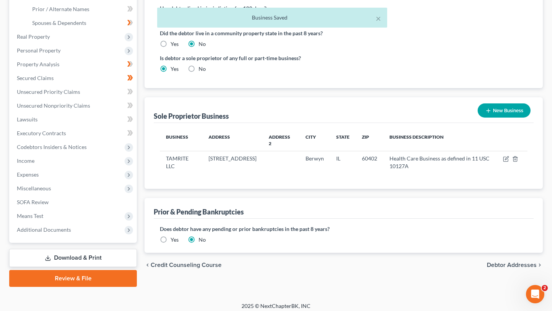
scroll to position [178, 0]
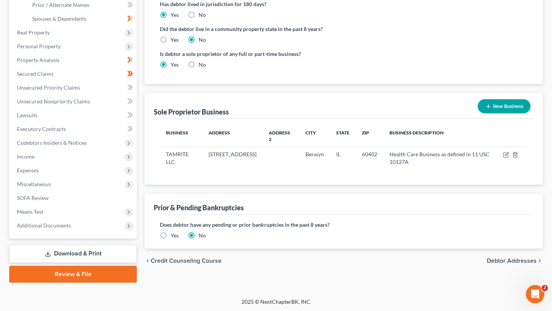
click at [525, 259] on span "Debtor Addresses" at bounding box center [512, 261] width 50 height 6
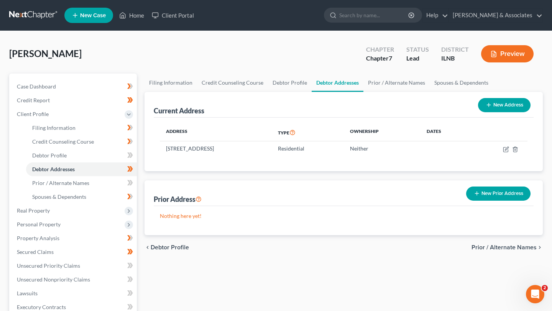
click at [493, 194] on button "New Prior Address" at bounding box center [498, 194] width 64 height 14
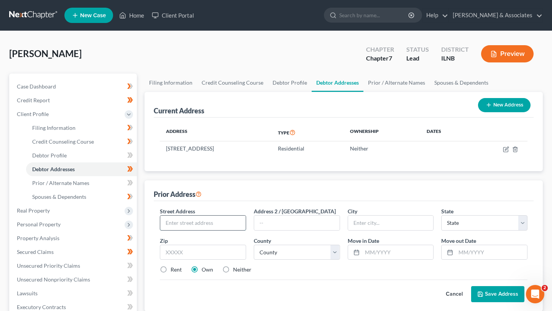
click at [223, 220] on input "text" at bounding box center [202, 223] width 85 height 15
type input "[STREET_ADDRESS][US_STATE]"
click at [387, 225] on input "text" at bounding box center [390, 223] width 85 height 15
type input "[GEOGRAPHIC_DATA]"
click at [417, 235] on div "Street Address * [STREET_ADDRESS][US_STATE] * [GEOGRAPHIC_DATA] * State [US_STA…" at bounding box center [343, 243] width 375 height 73
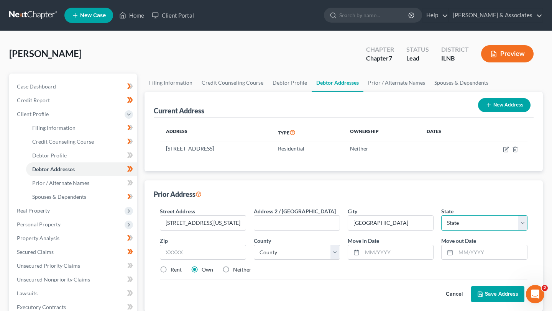
click at [522, 223] on select "State [US_STATE] AK AR AZ CA CO CT DE DC [GEOGRAPHIC_DATA] [GEOGRAPHIC_DATA] GU…" at bounding box center [484, 222] width 86 height 15
select select "14"
click at [441, 215] on select "State [US_STATE] AK AR AZ CA CO CT DE DC [GEOGRAPHIC_DATA] [GEOGRAPHIC_DATA] GU…" at bounding box center [484, 222] width 86 height 15
click at [204, 251] on input "text" at bounding box center [203, 252] width 86 height 15
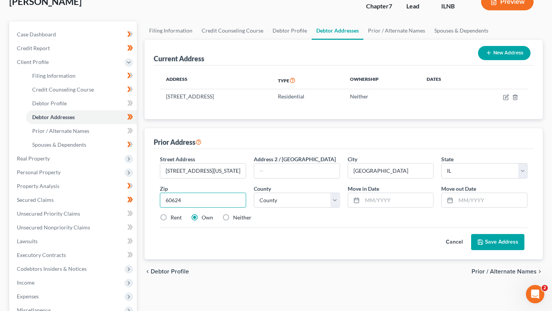
scroll to position [53, 0]
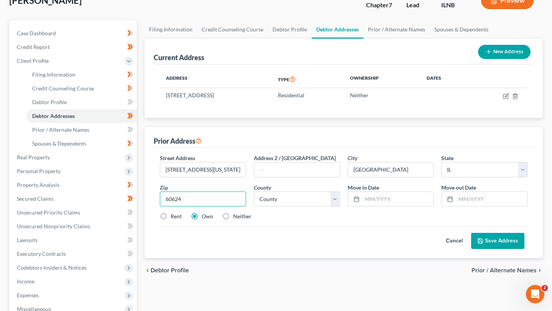
type input "60624"
